Goal: Task Accomplishment & Management: Manage account settings

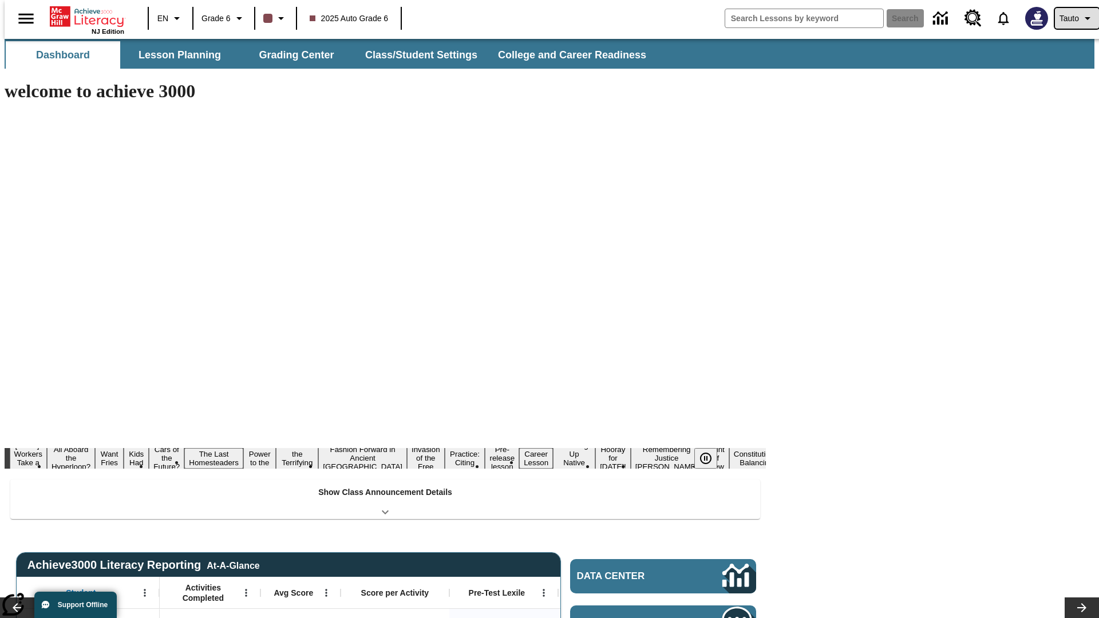
click at [1071, 18] on span "Tauto" at bounding box center [1069, 19] width 19 height 12
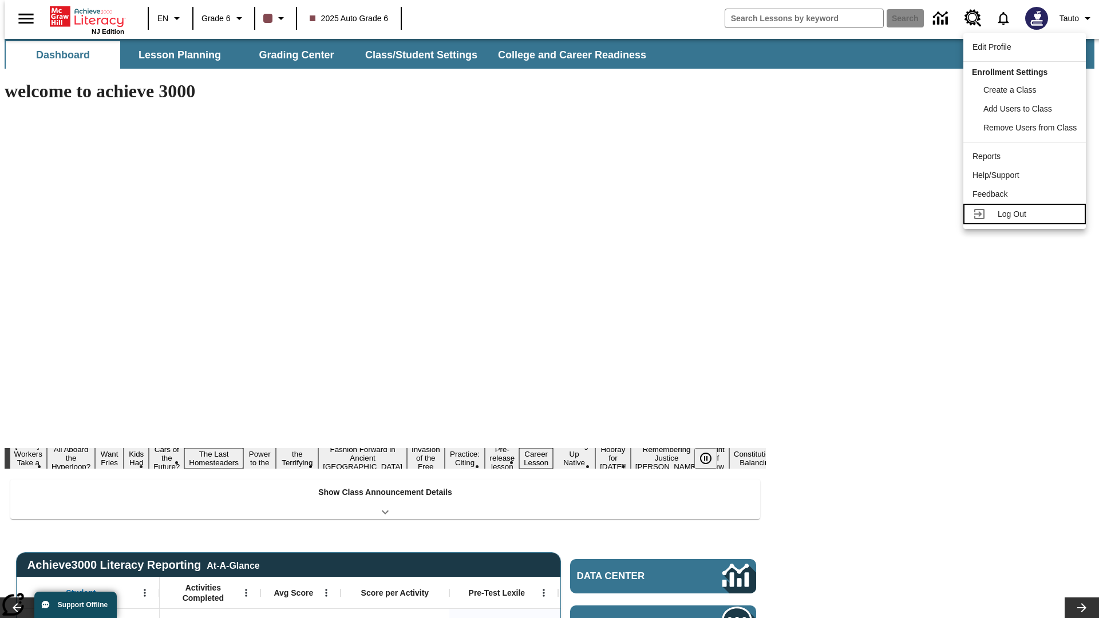
click at [1027, 214] on span "Log Out" at bounding box center [1012, 214] width 29 height 9
